Goal: Download file/media

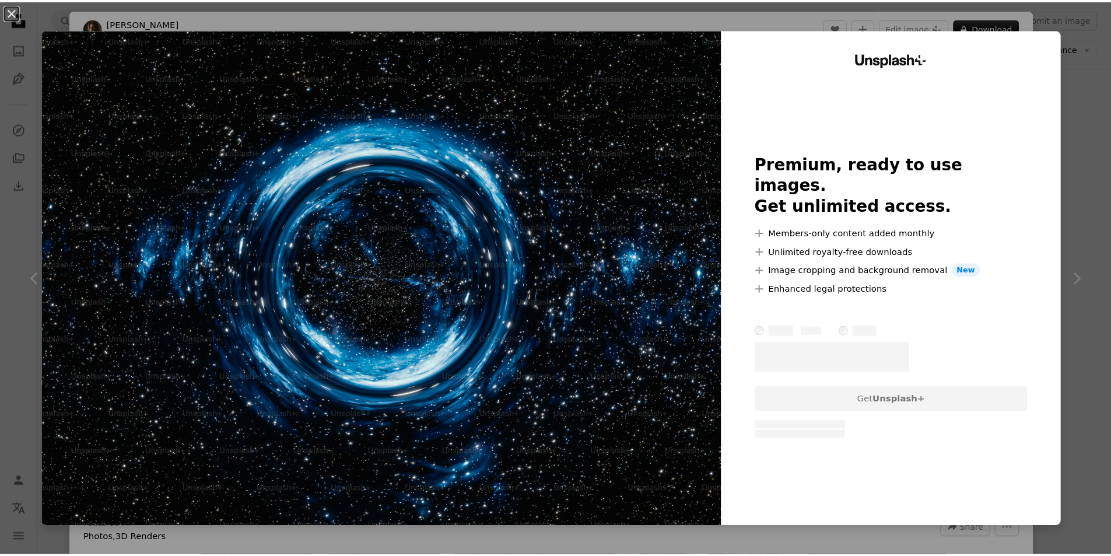
scroll to position [4298, 0]
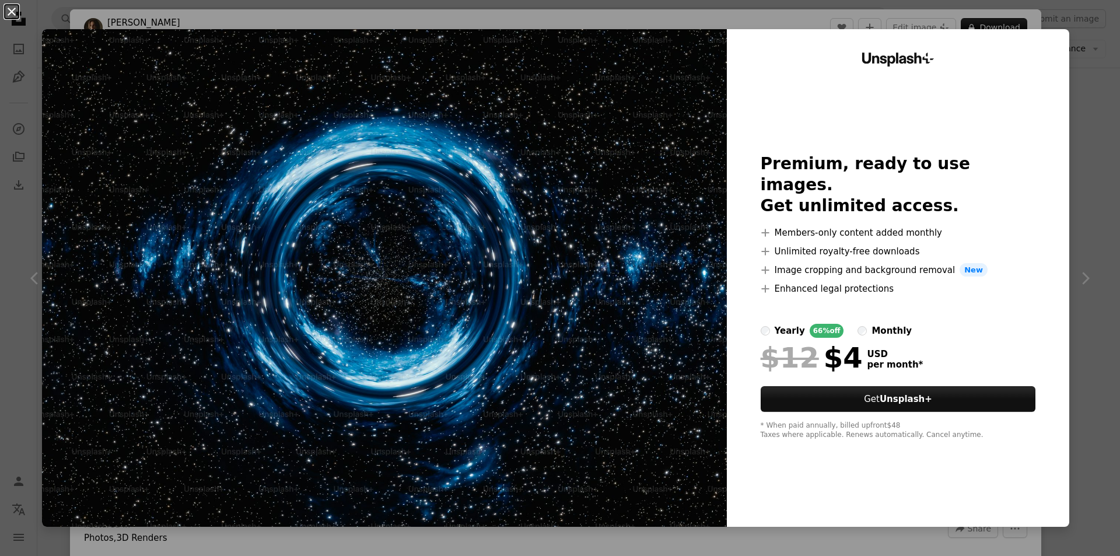
click at [13, 13] on button "An X shape" at bounding box center [12, 12] width 14 height 14
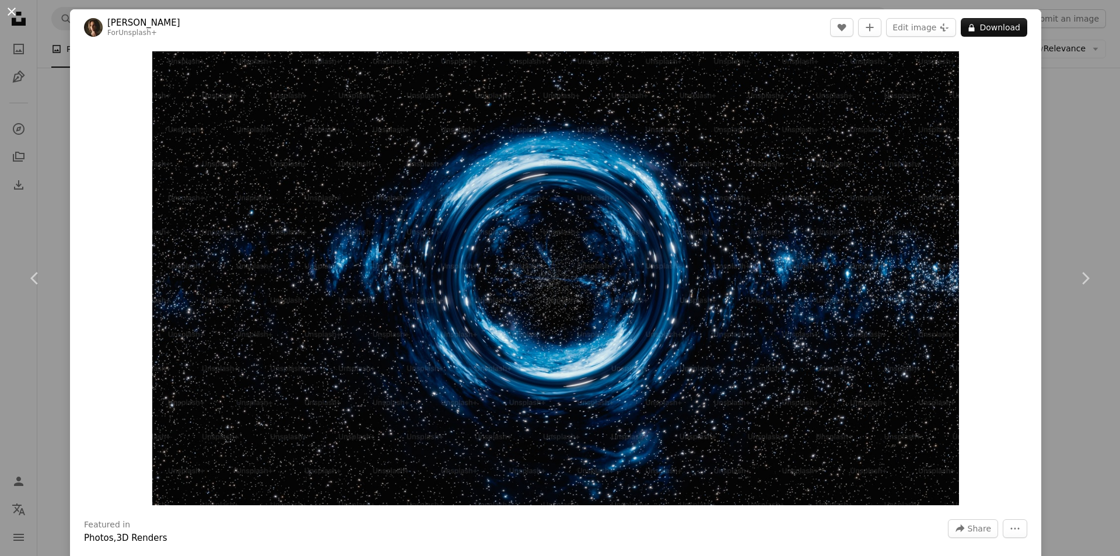
click at [15, 8] on button "An X shape" at bounding box center [12, 12] width 14 height 14
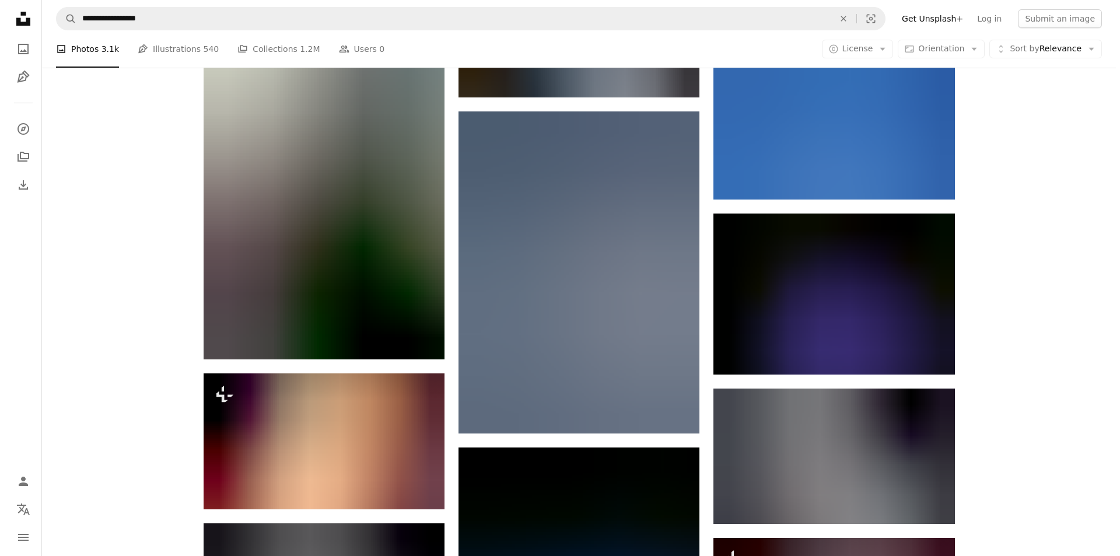
scroll to position [8671, 0]
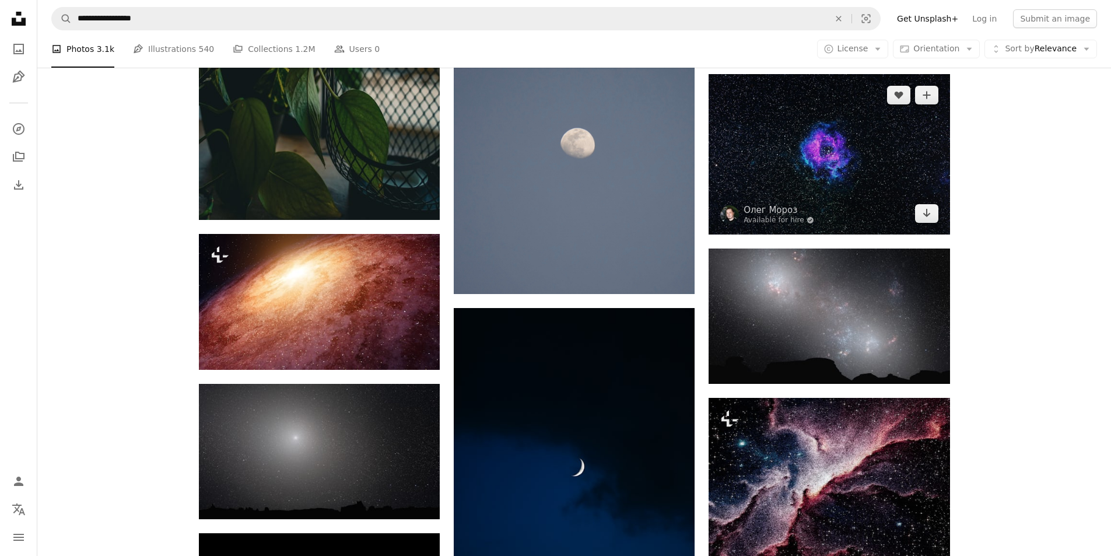
click at [867, 154] on img at bounding box center [829, 154] width 241 height 160
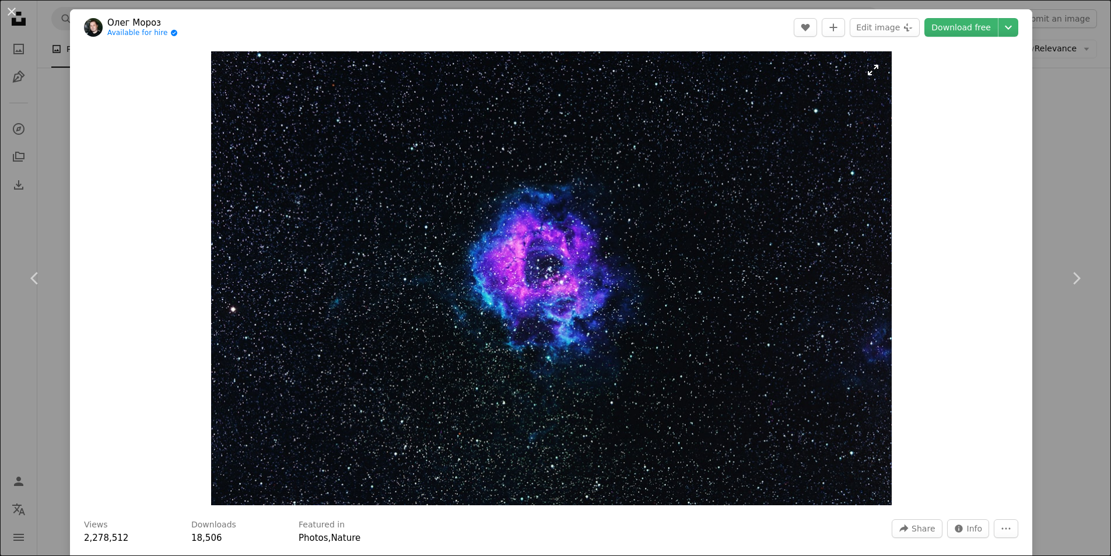
drag, startPoint x: 697, startPoint y: 176, endPoint x: 739, endPoint y: 217, distance: 58.6
